Goal: Find specific page/section: Find specific page/section

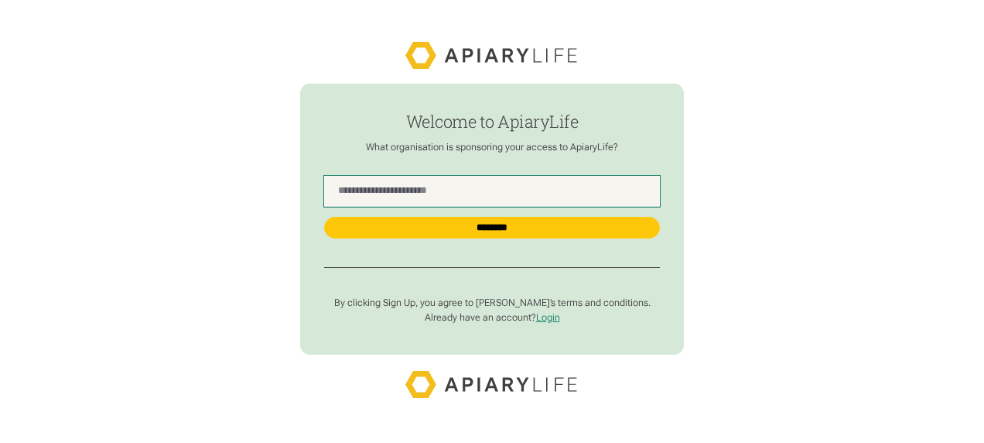
click at [470, 200] on Name "find-employer" at bounding box center [492, 191] width 337 height 31
type Name "******"
click at [324, 217] on input "********" at bounding box center [492, 228] width 337 height 22
